Goal: Navigation & Orientation: Find specific page/section

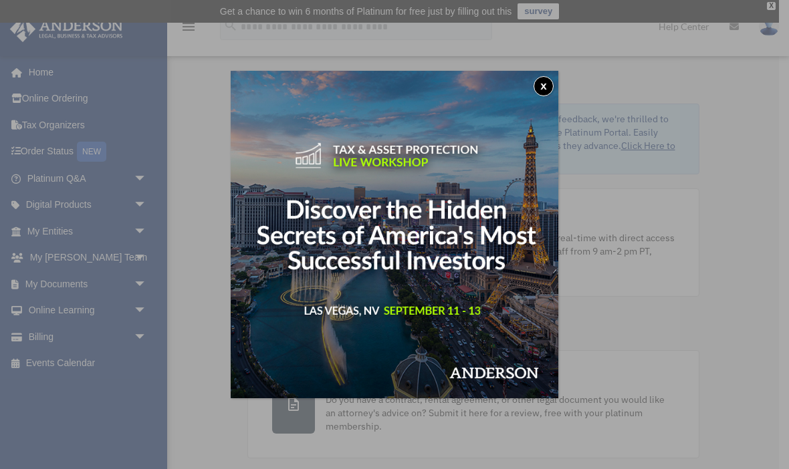
click at [547, 82] on button "x" at bounding box center [544, 86] width 20 height 20
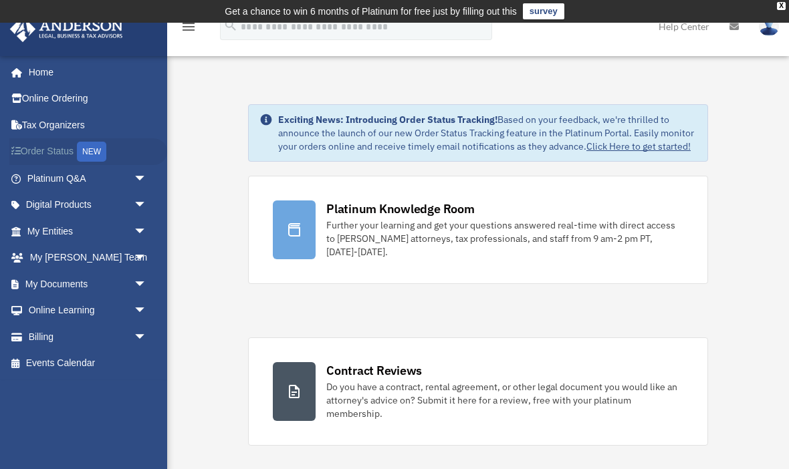
click at [57, 146] on link "Order Status NEW" at bounding box center [88, 151] width 158 height 27
click at [37, 334] on link "Billing arrow_drop_down" at bounding box center [88, 337] width 158 height 27
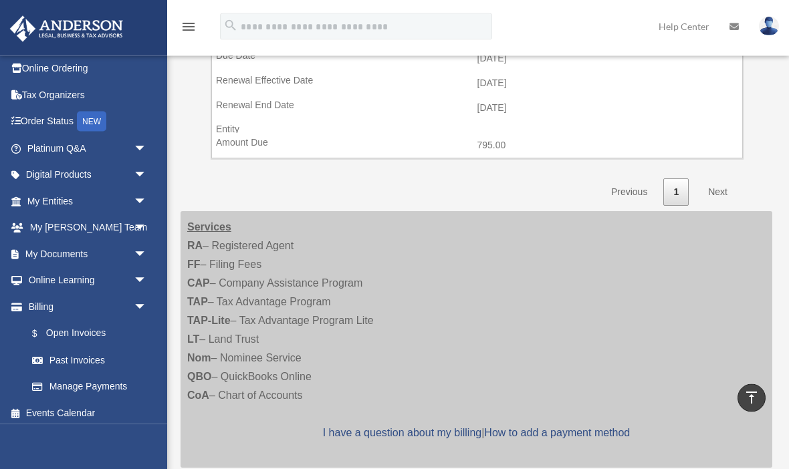
scroll to position [512, 0]
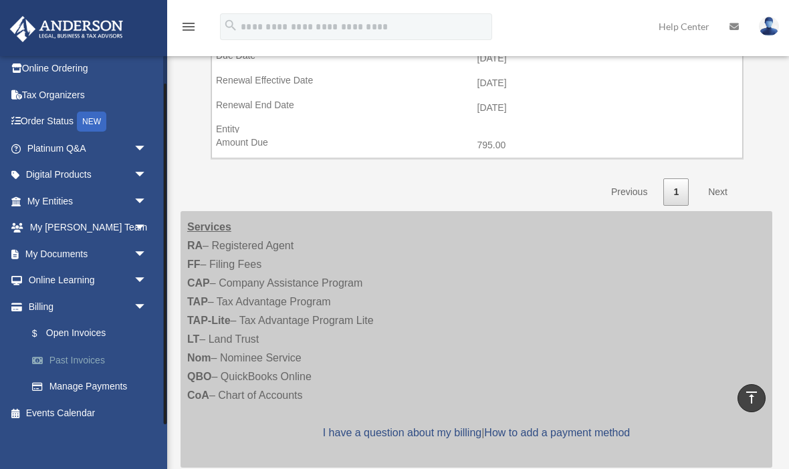
click at [80, 360] on link "Past Invoices" at bounding box center [93, 360] width 148 height 27
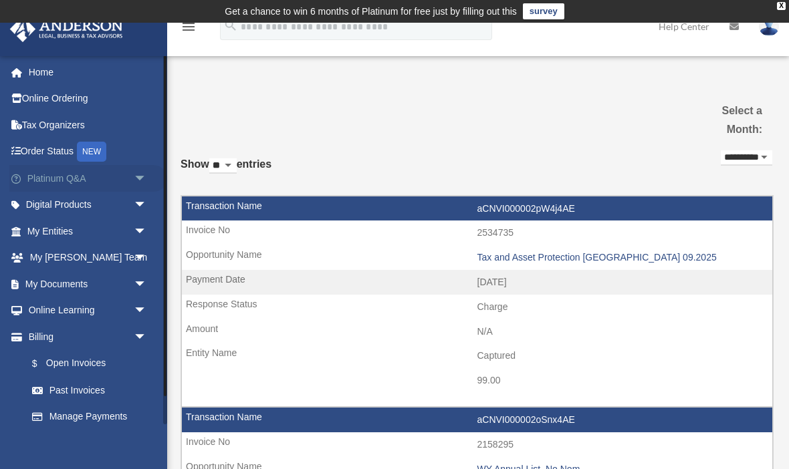
click at [142, 176] on span "arrow_drop_down" at bounding box center [147, 178] width 27 height 27
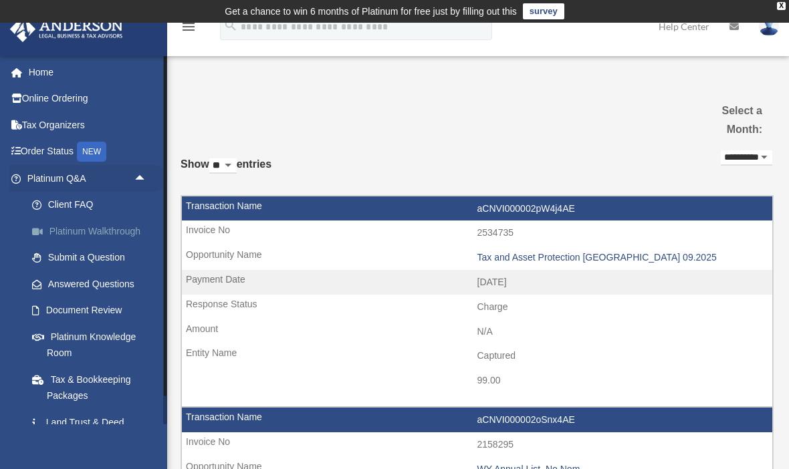
click at [112, 229] on link "Platinum Walkthrough" at bounding box center [93, 231] width 148 height 27
